Goal: Check status

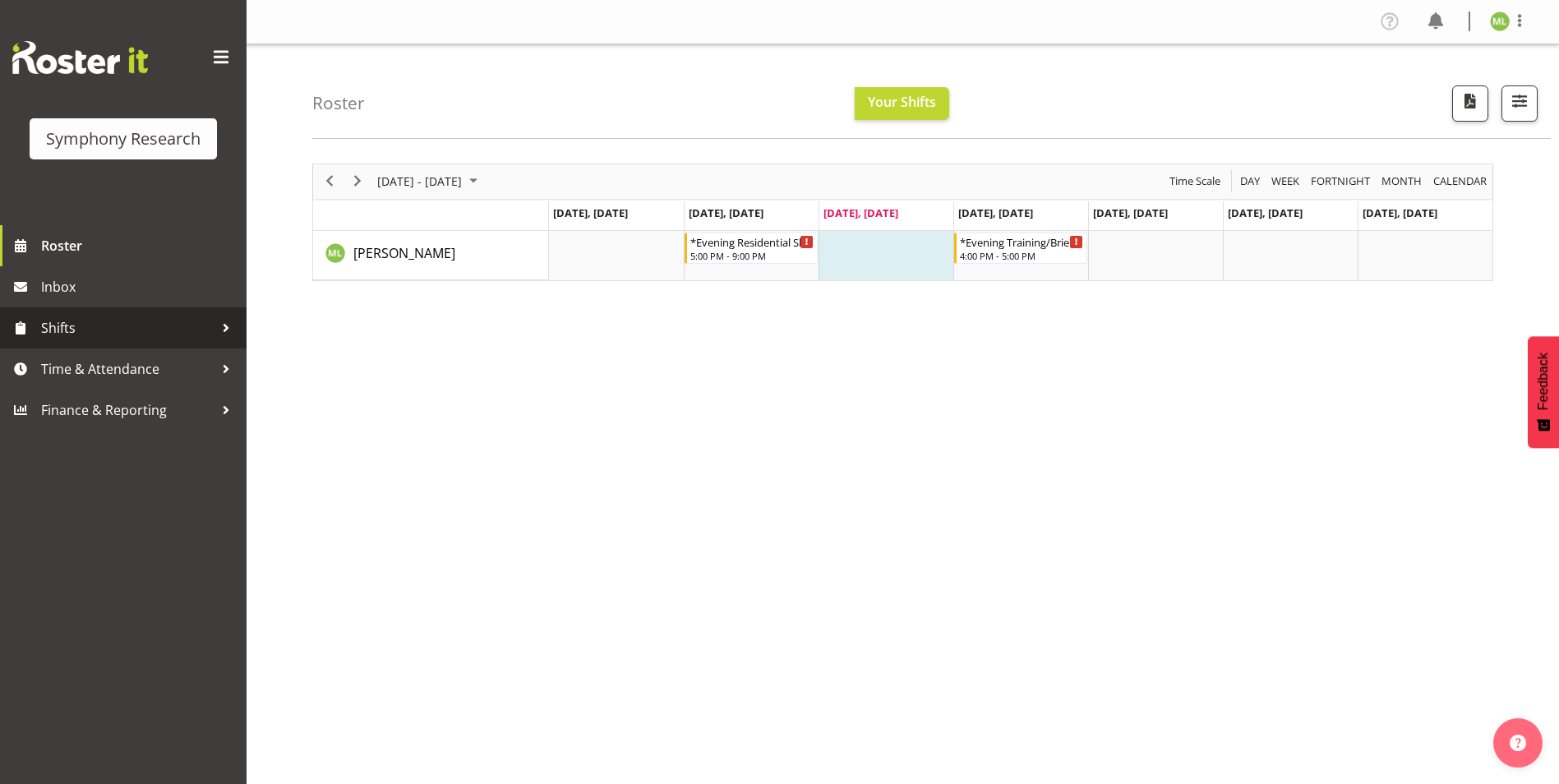
click at [225, 329] on div at bounding box center [225, 328] width 24 height 24
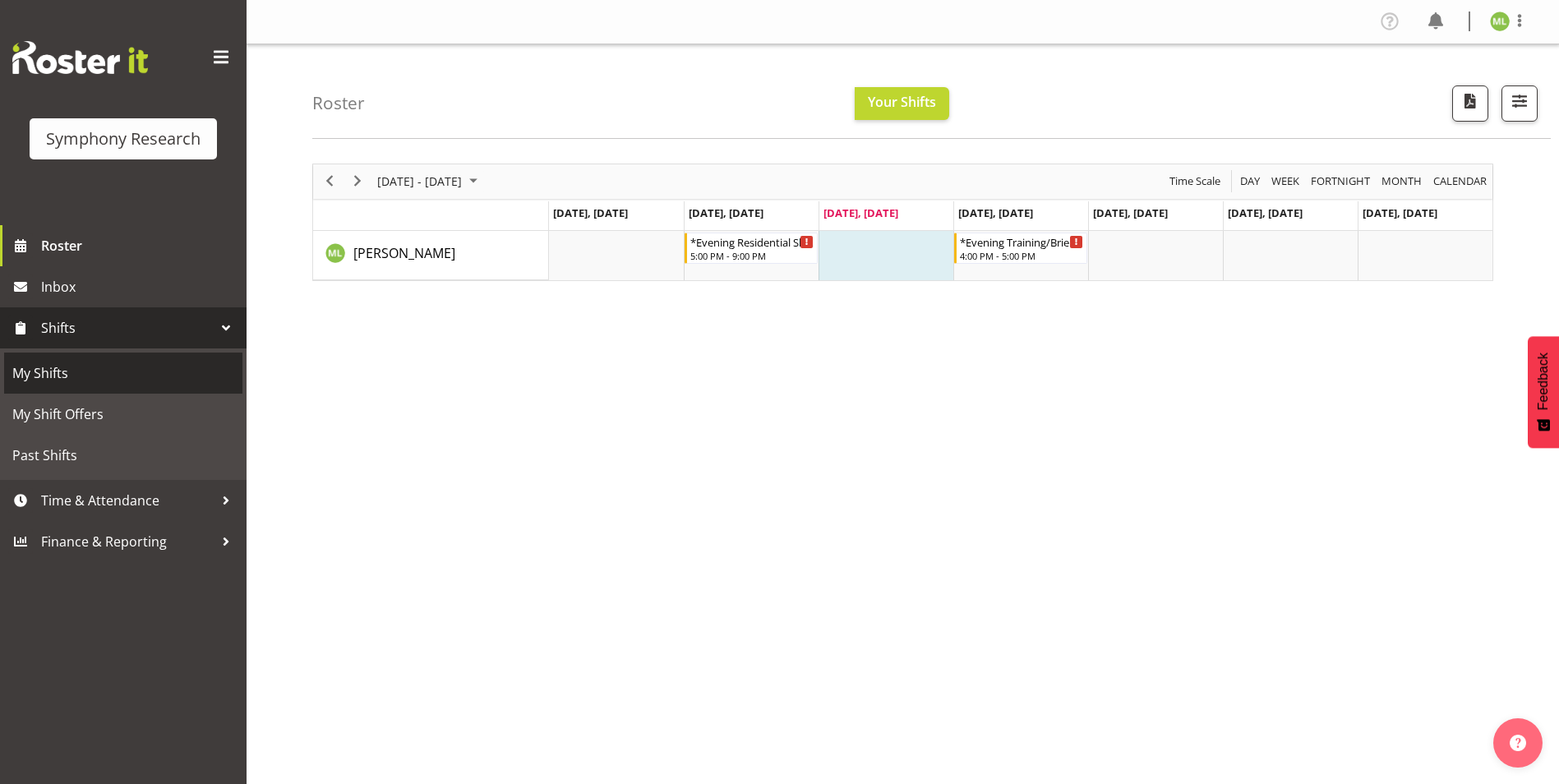
click at [97, 387] on link "My Shifts" at bounding box center [123, 373] width 239 height 41
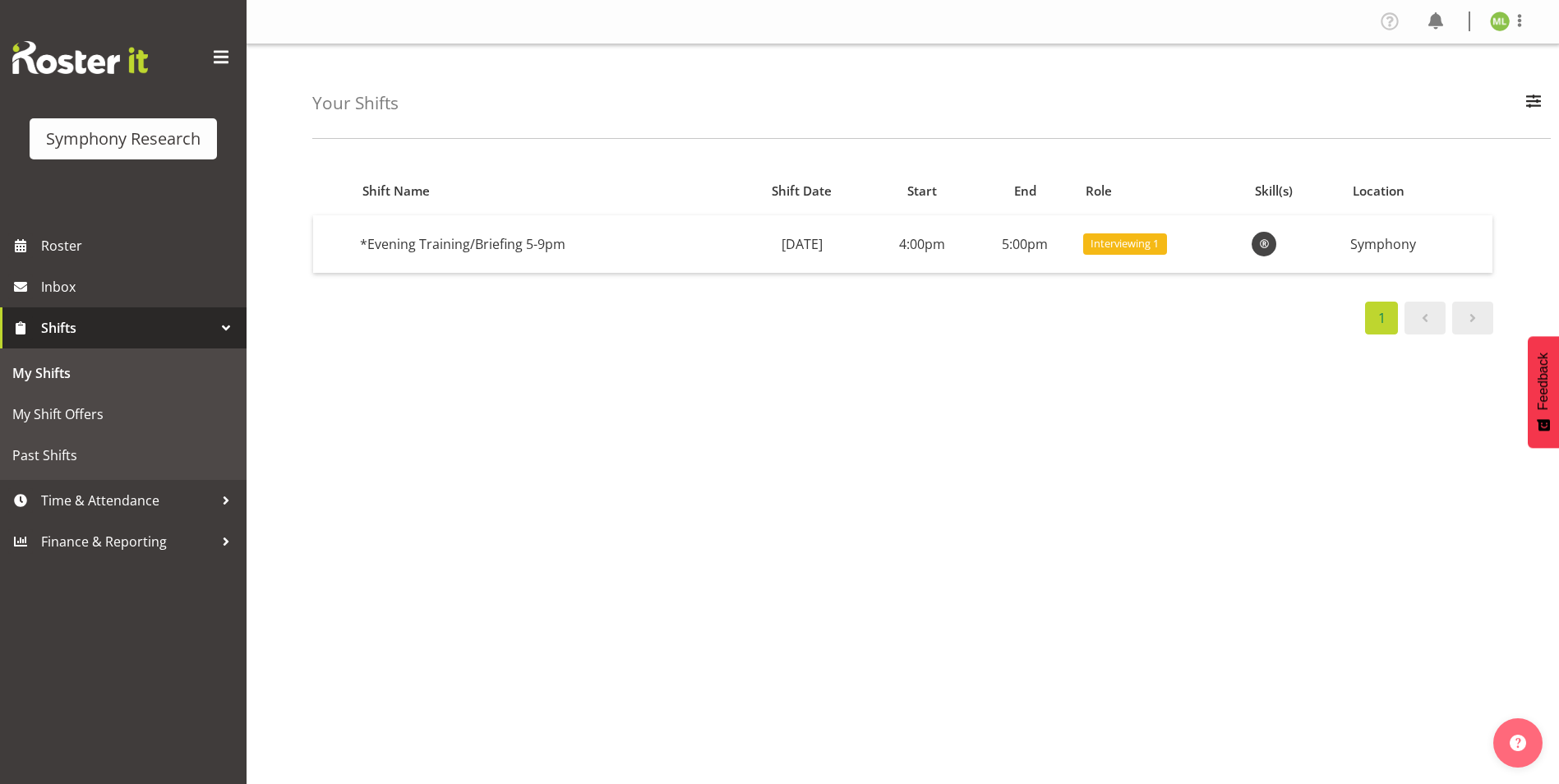
click at [1025, 417] on div "Shift Name Shift Date Start End Role Skill(s) Location *Evening Training/Briefi…" at bounding box center [936, 480] width 1247 height 658
click at [138, 418] on span "My Shift Offers" at bounding box center [123, 414] width 222 height 24
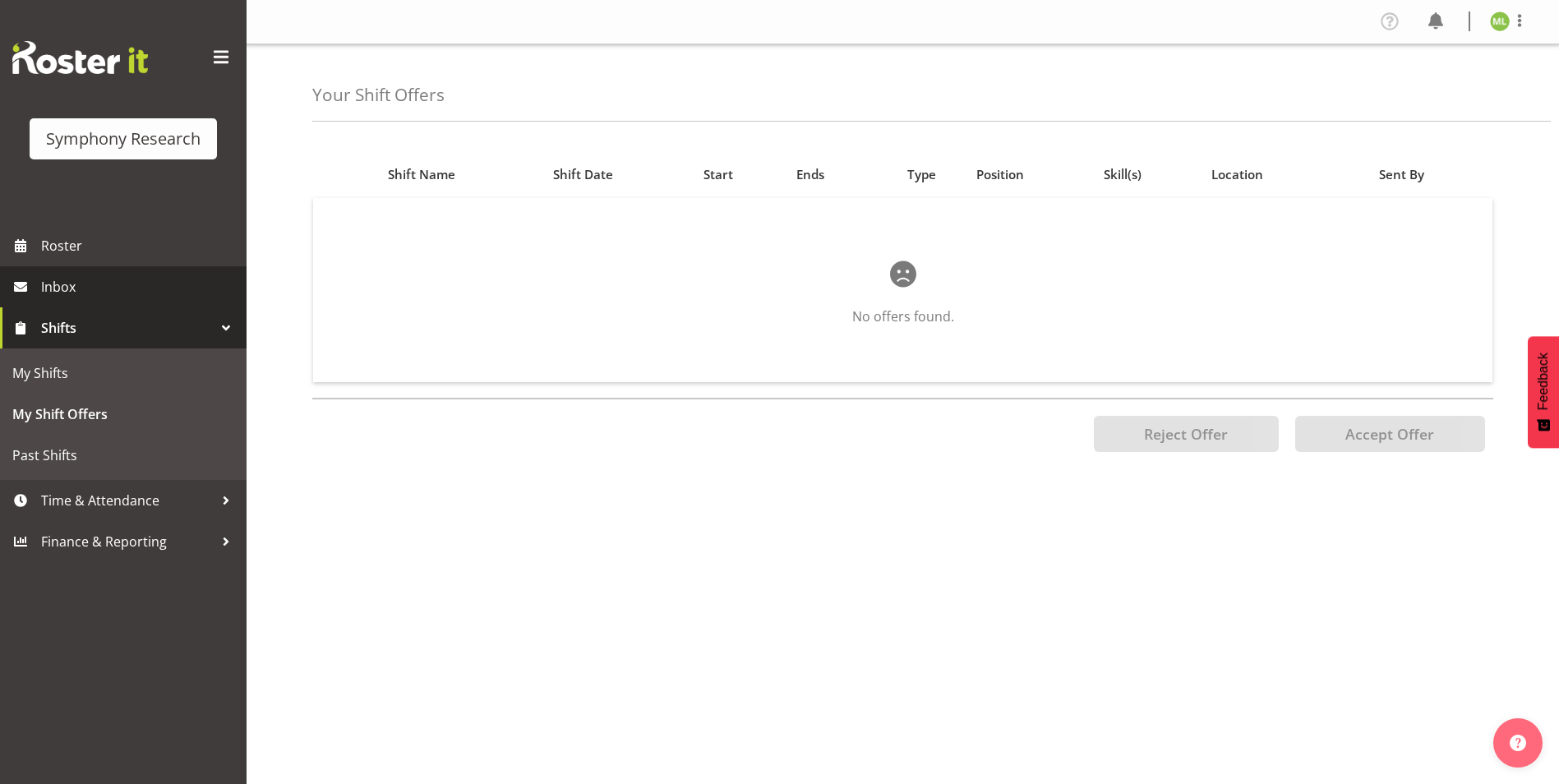
click at [96, 292] on span "Inbox" at bounding box center [139, 286] width 197 height 24
